Goal: Find specific page/section: Find specific page/section

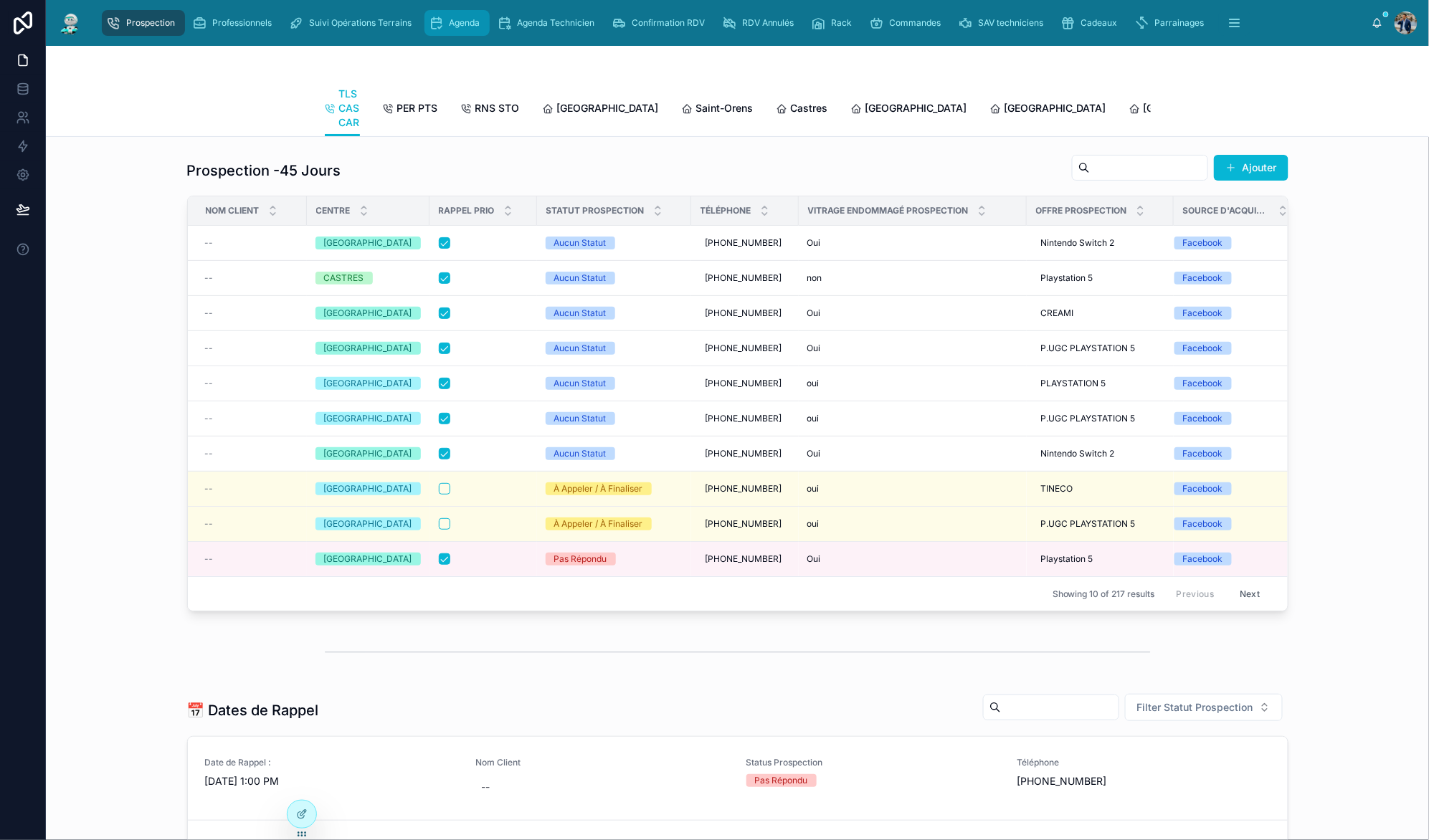
click at [446, 23] on div "Agenda" at bounding box center [457, 23] width 57 height 23
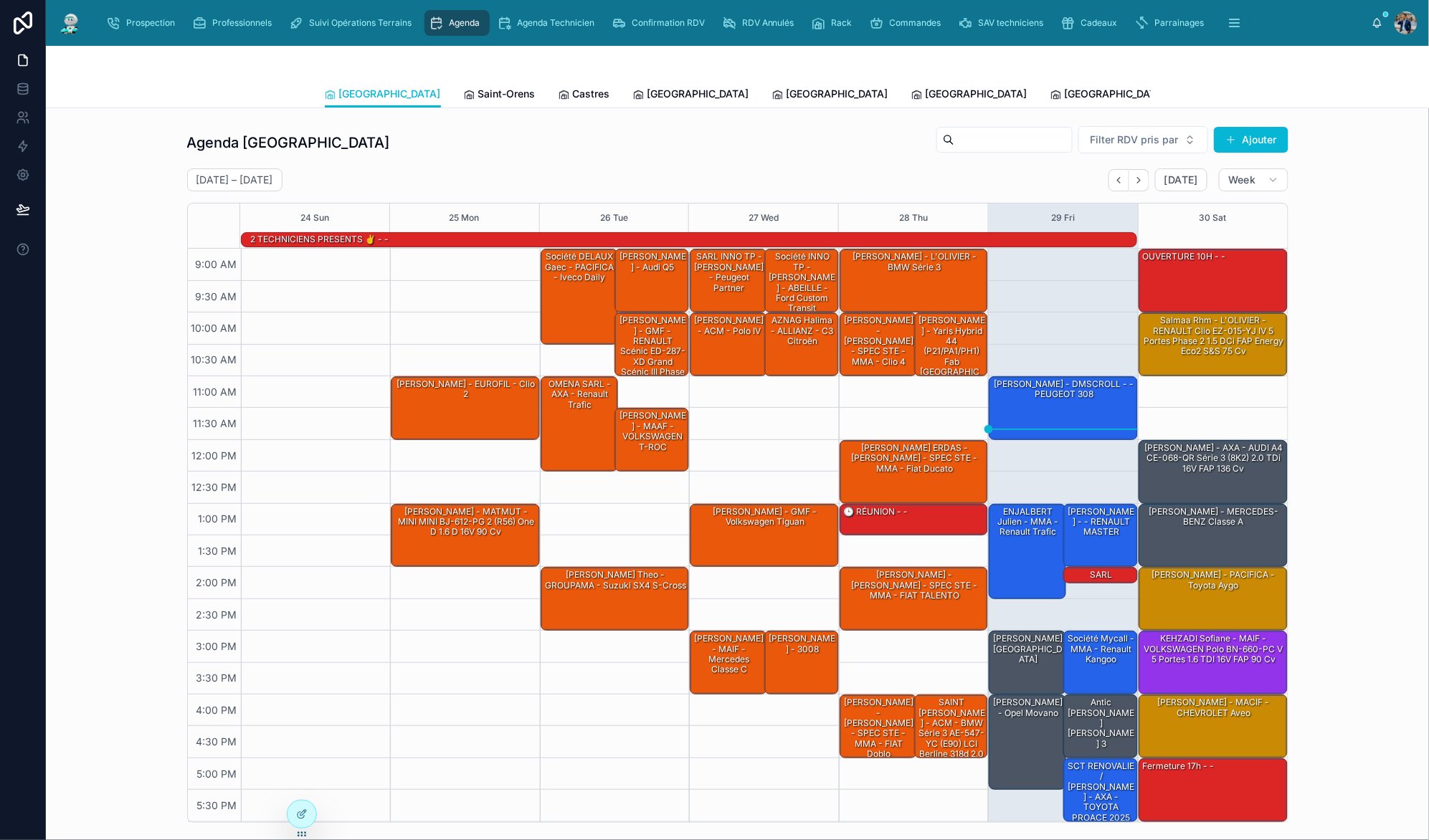
scroll to position [8, 0]
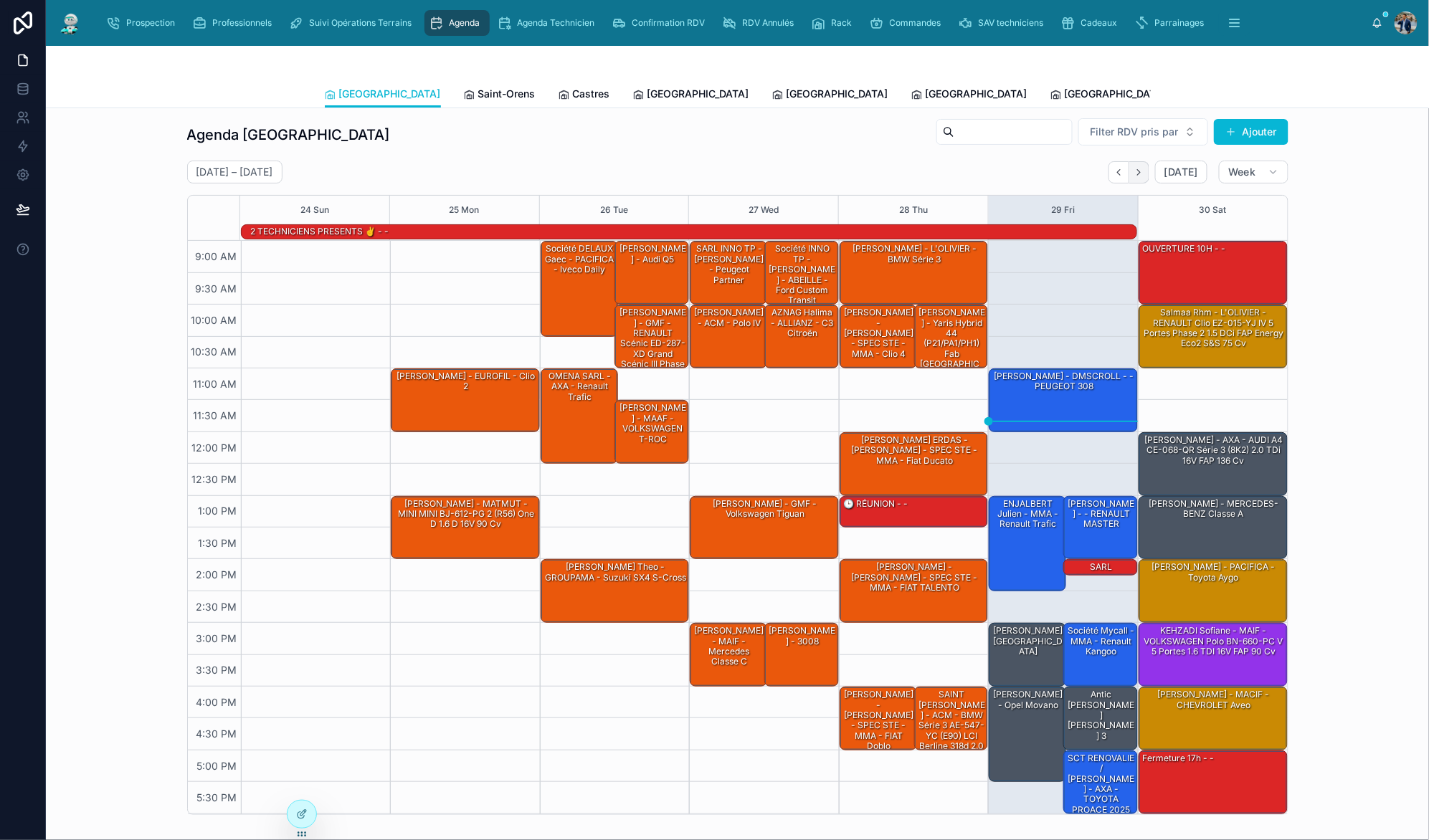
click at [1137, 174] on icon "Next" at bounding box center [1138, 172] width 3 height 6
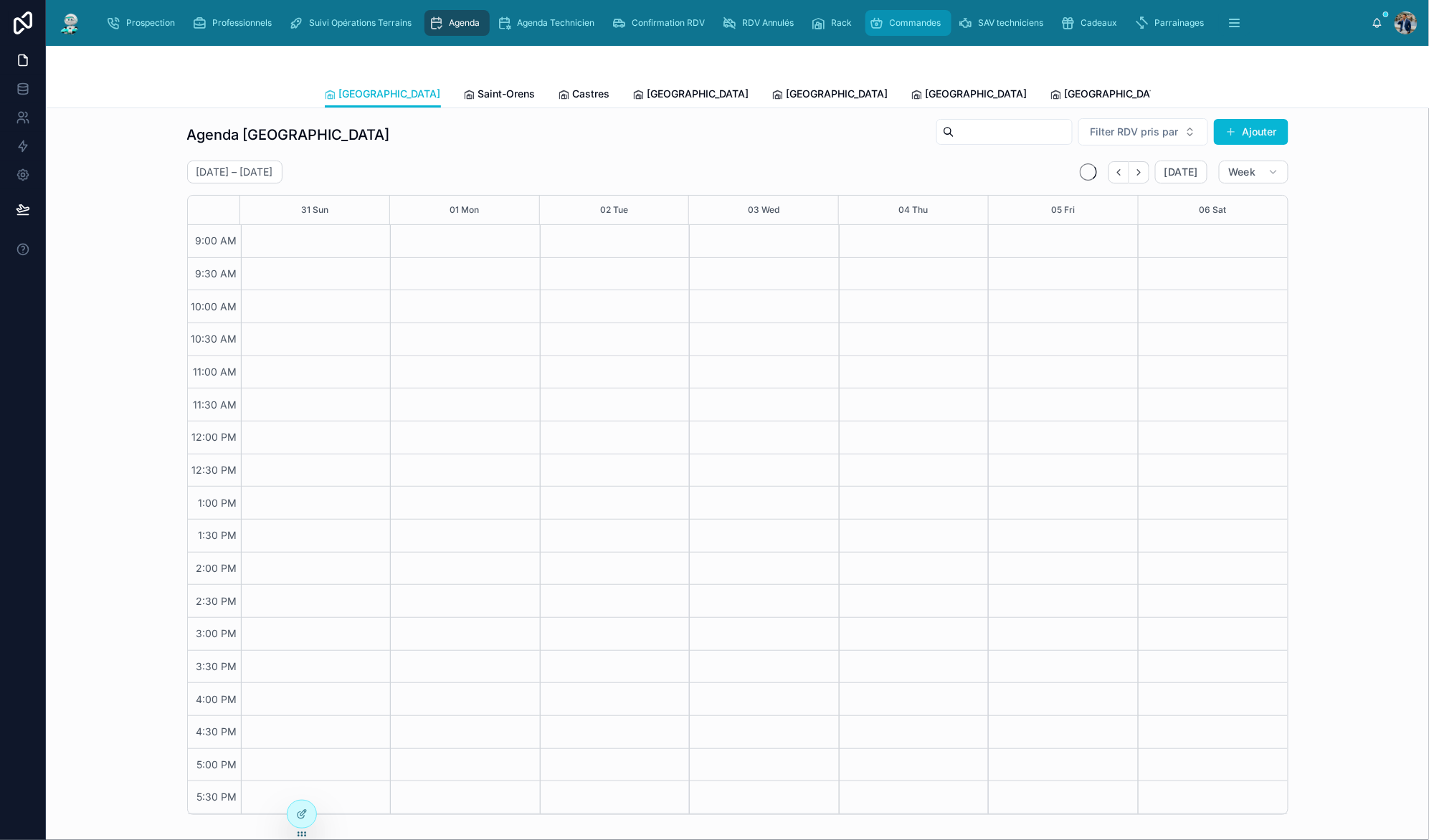
click at [916, 17] on span "Commandes" at bounding box center [916, 23] width 52 height 11
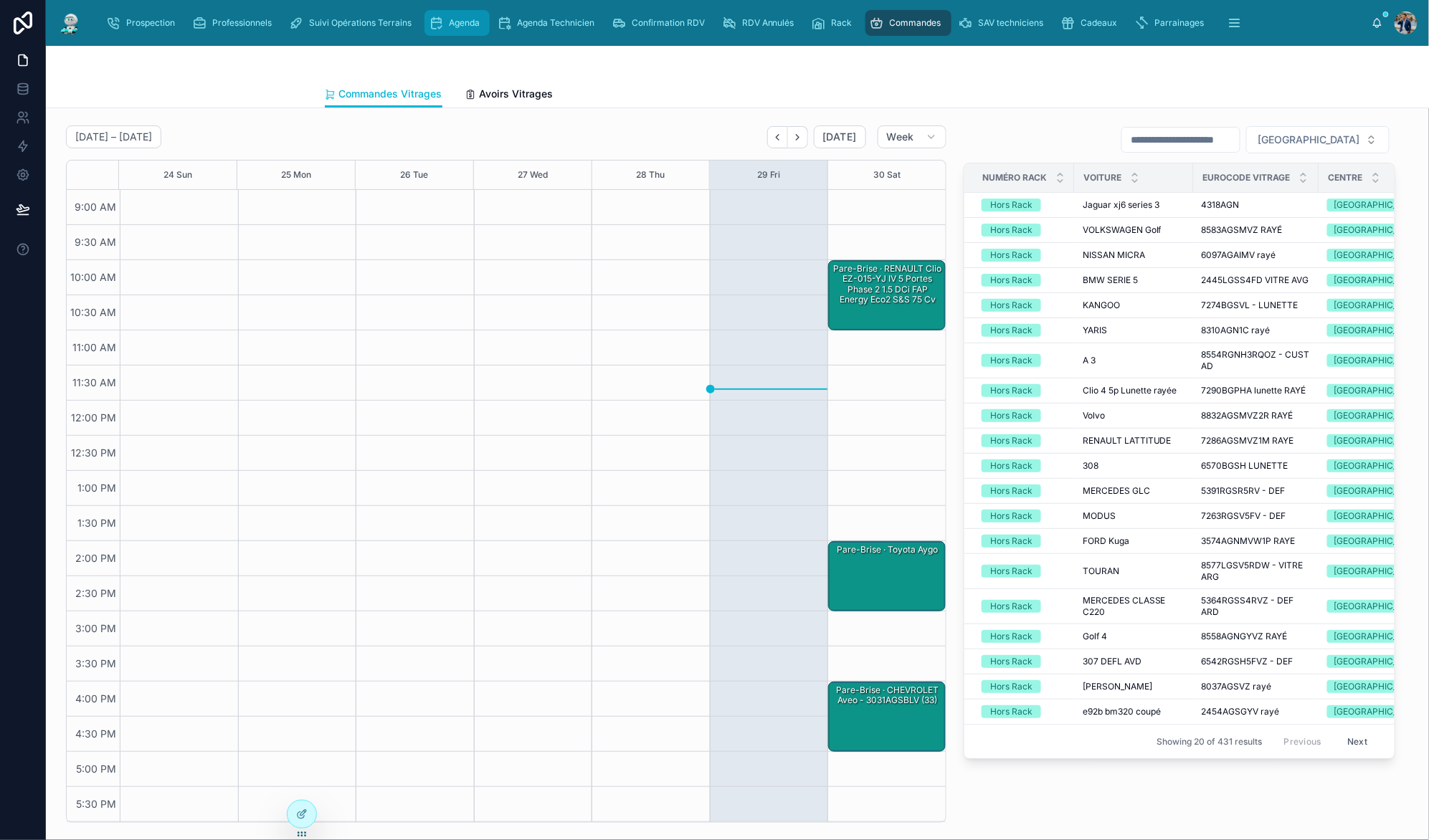
click at [446, 22] on div "Agenda" at bounding box center [457, 23] width 57 height 23
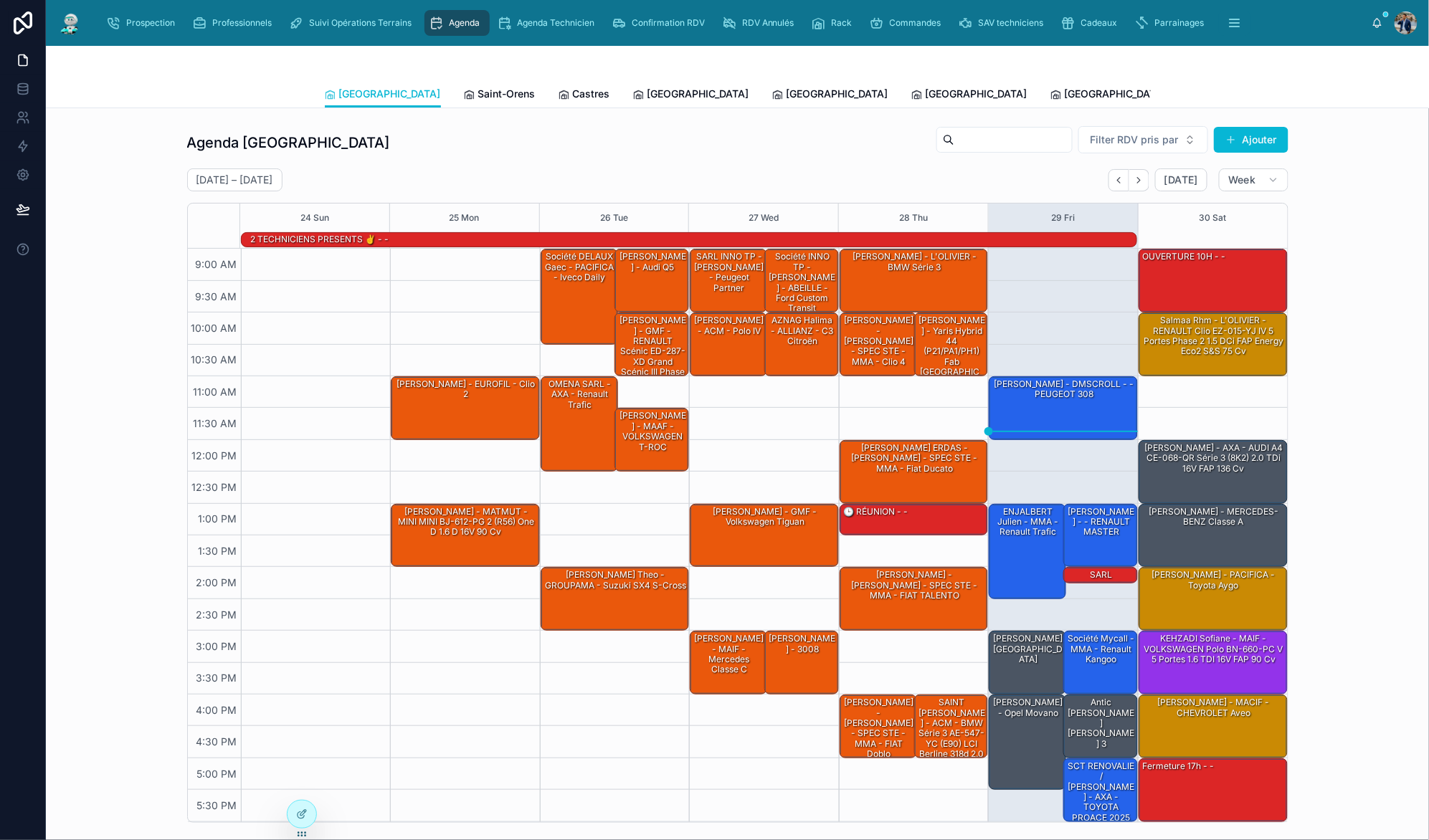
click at [1309, 102] on link "Tous Centres" at bounding box center [1348, 95] width 77 height 28
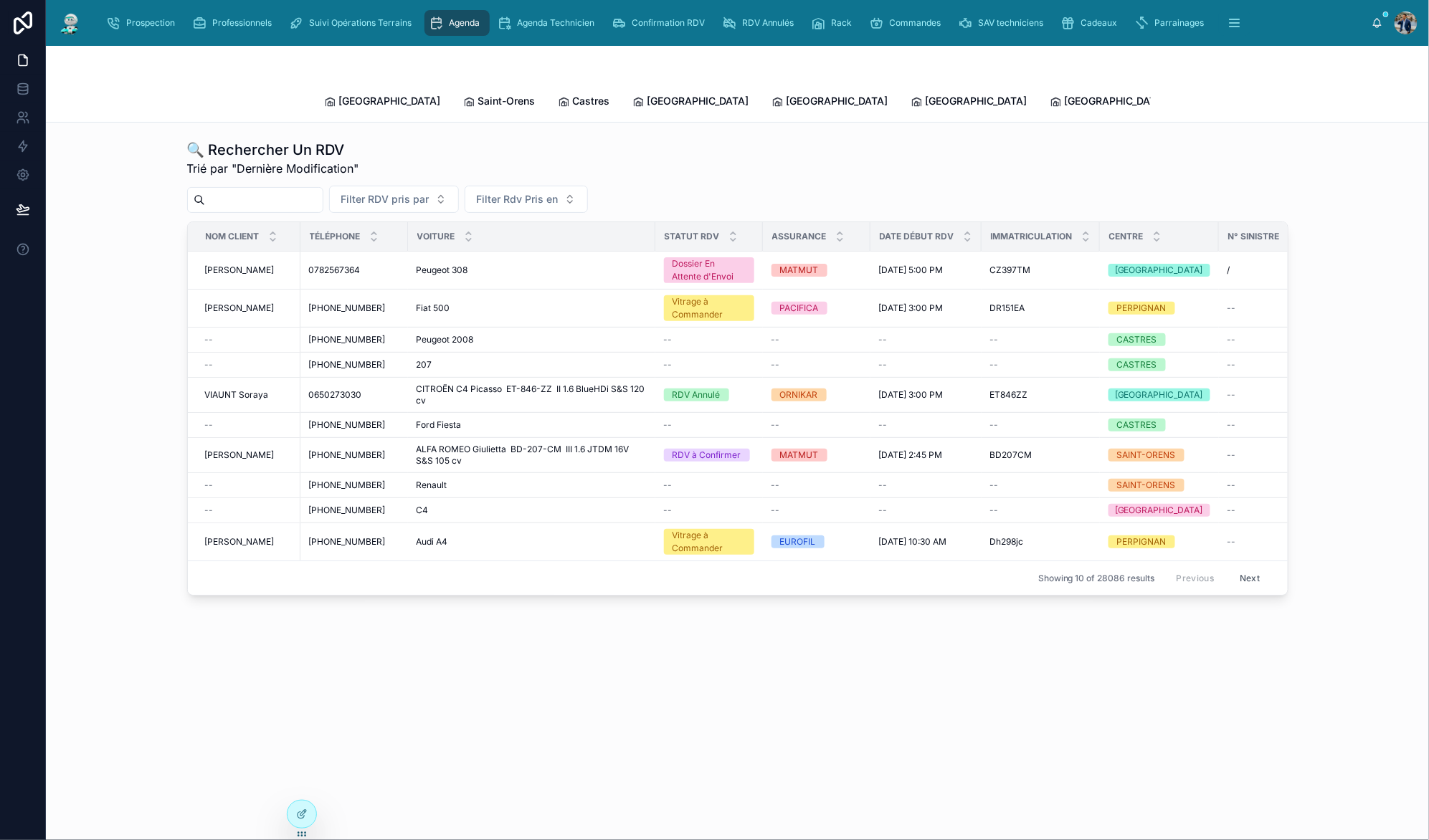
click at [237, 190] on input "text" at bounding box center [263, 199] width 118 height 20
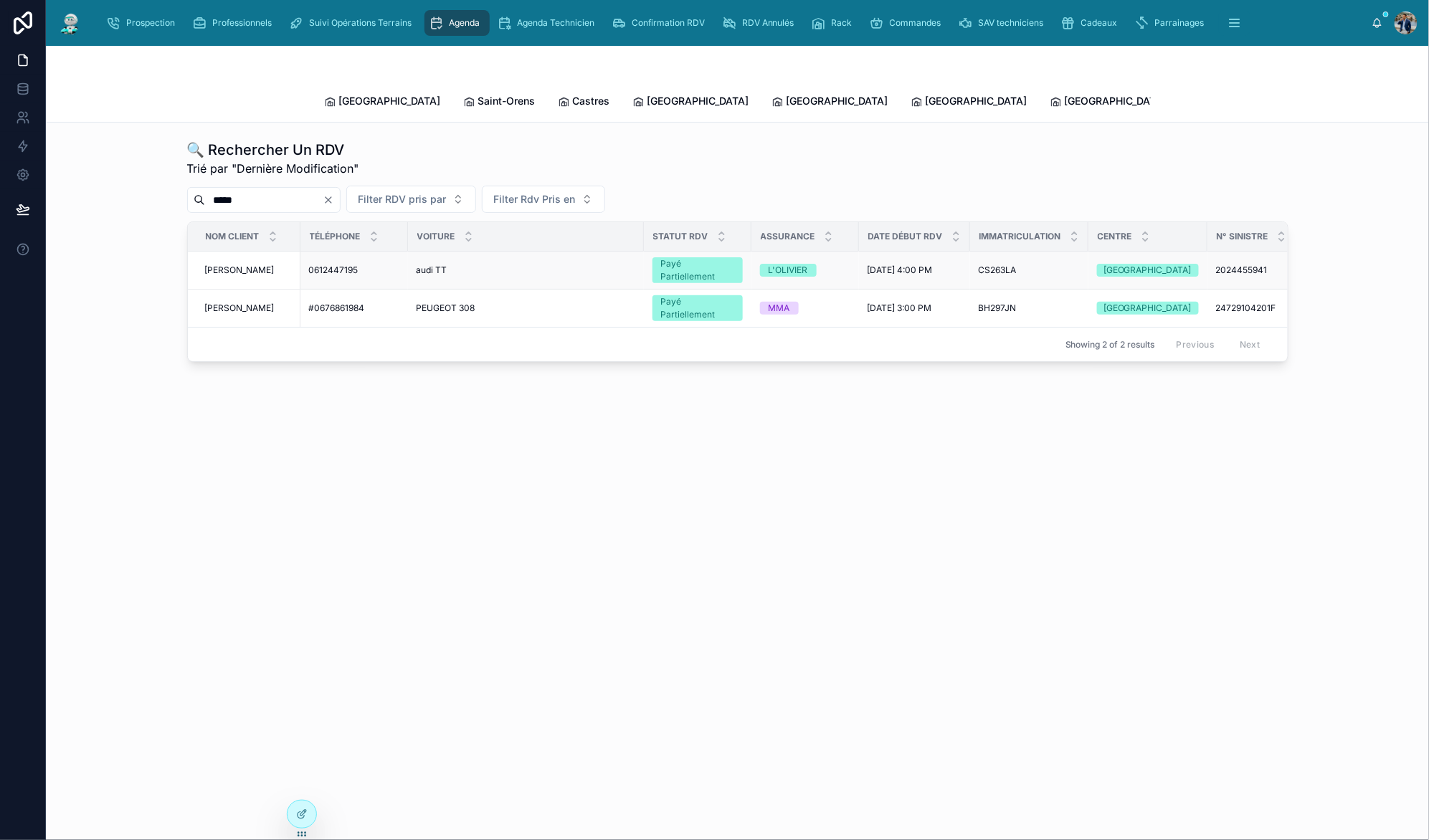
type input "*****"
click at [261, 264] on span "[PERSON_NAME]" at bounding box center [240, 270] width 70 height 11
click at [242, 264] on span "[PERSON_NAME]" at bounding box center [240, 270] width 70 height 11
